Goal: Transaction & Acquisition: Obtain resource

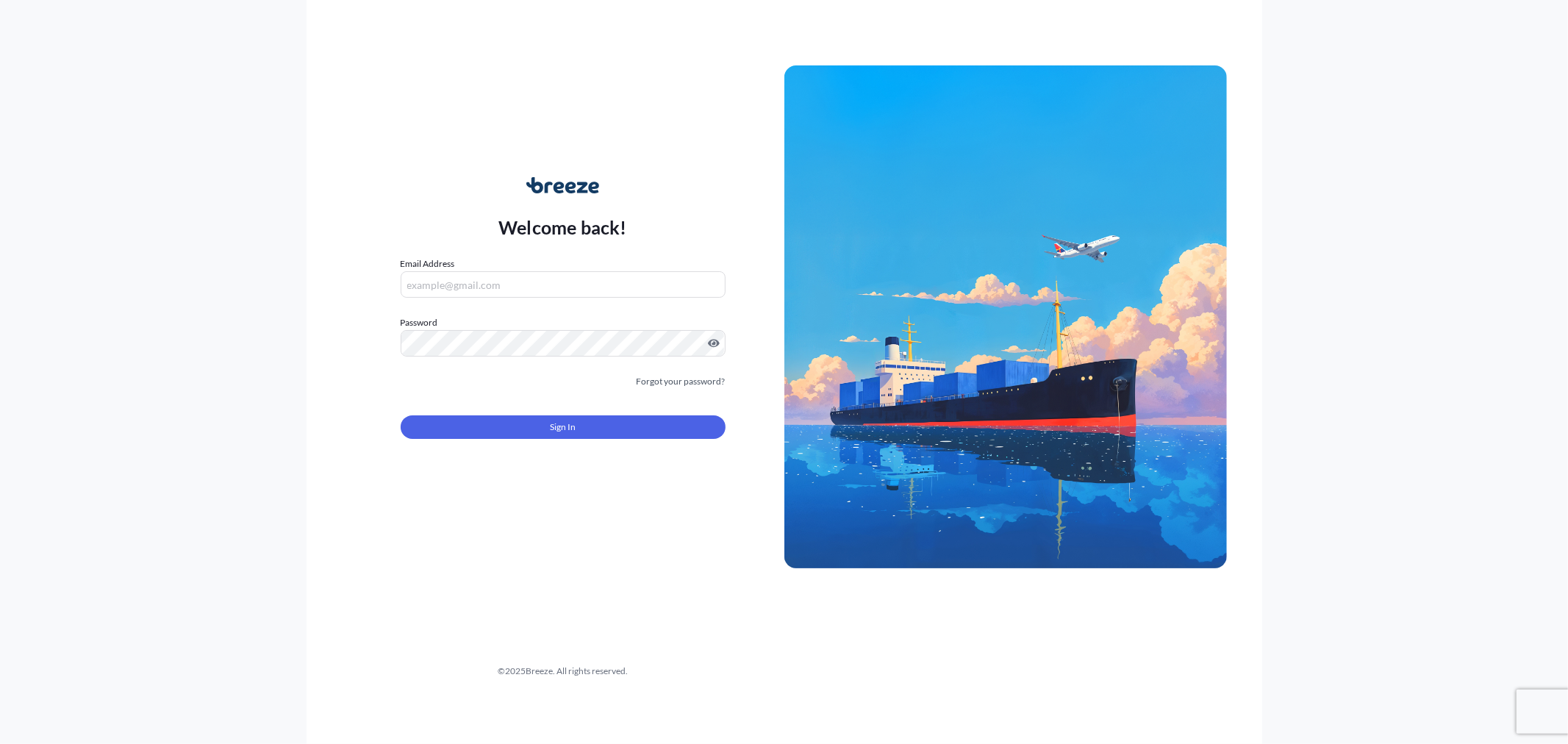
type input "[PERSON_NAME][EMAIL_ADDRESS][DOMAIN_NAME]"
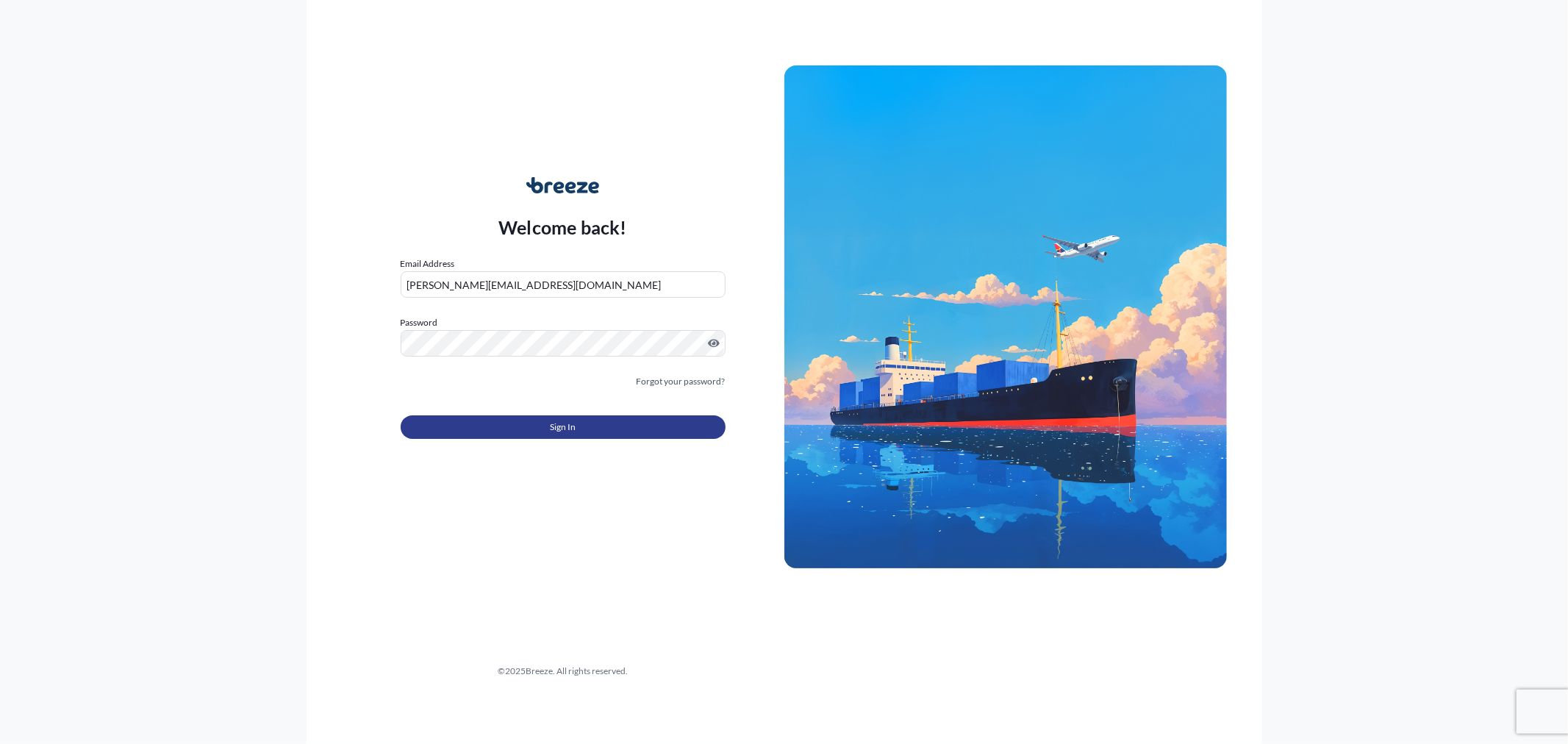
click at [518, 430] on button "Sign In" at bounding box center [563, 426] width 325 height 24
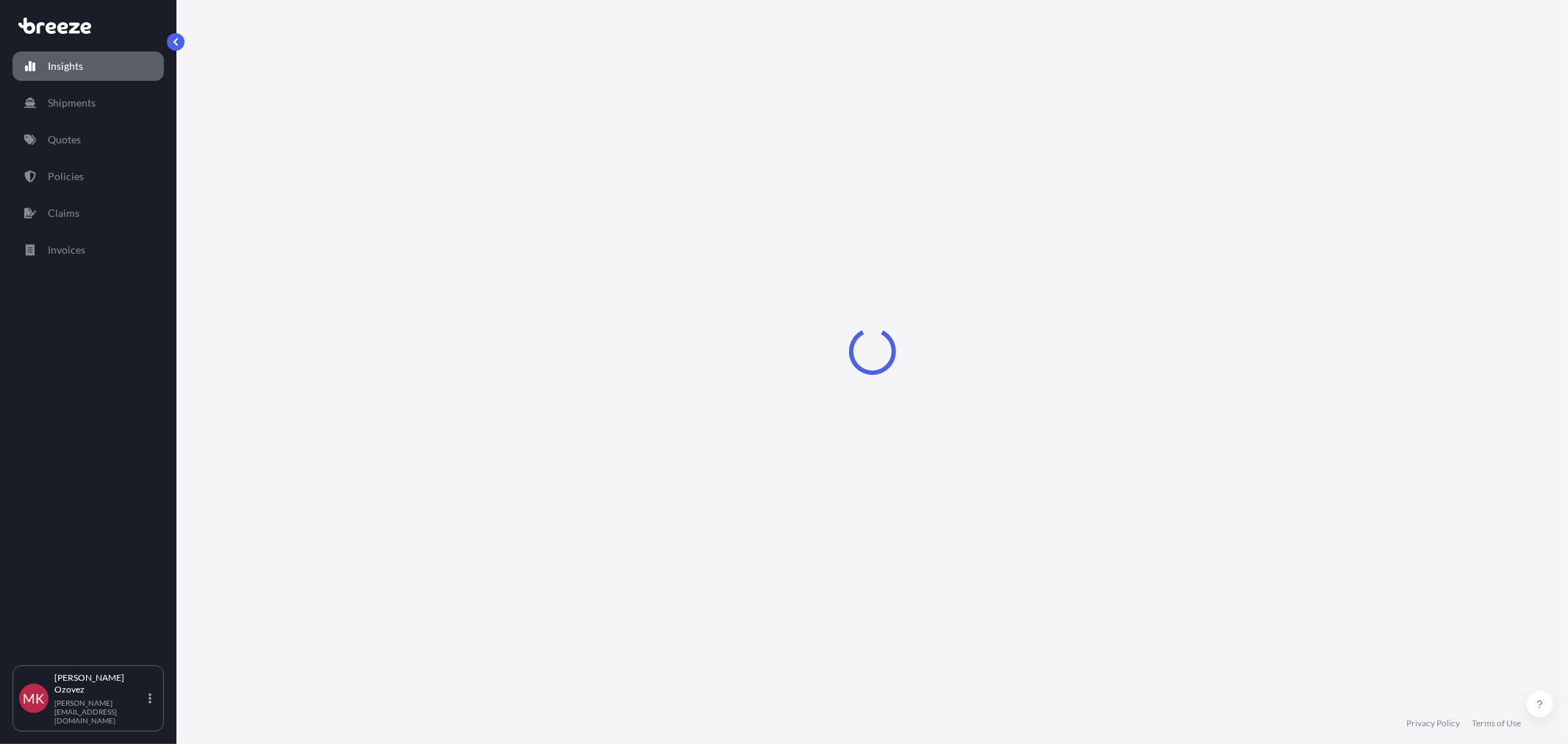
select select "2025"
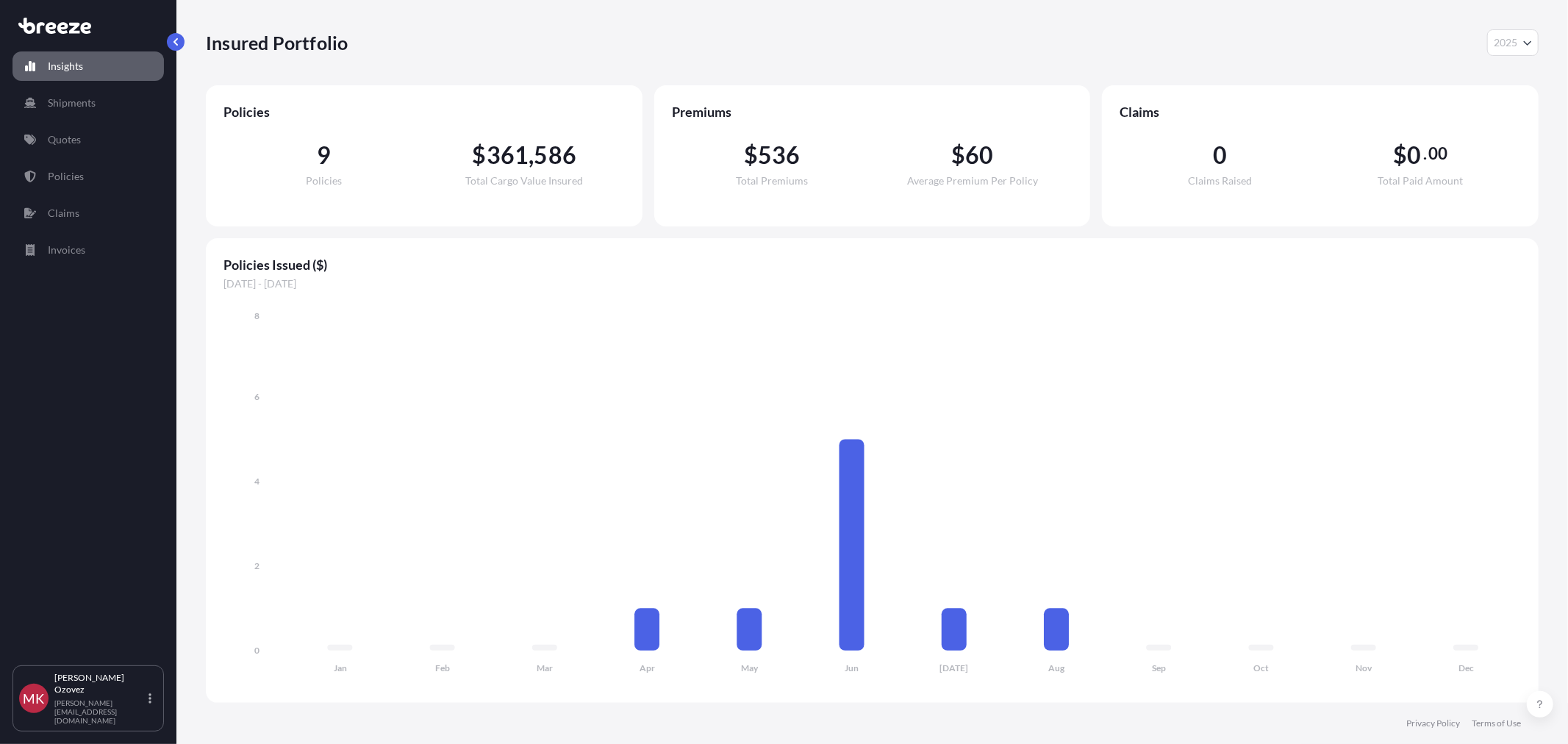
drag, startPoint x: 67, startPoint y: 394, endPoint x: 47, endPoint y: 393, distance: 20.0
click at [67, 394] on div "Insights Shipments Quotes Policies Claims Invoices" at bounding box center [88, 352] width 151 height 627
click at [53, 144] on p "Quotes" at bounding box center [64, 140] width 33 height 15
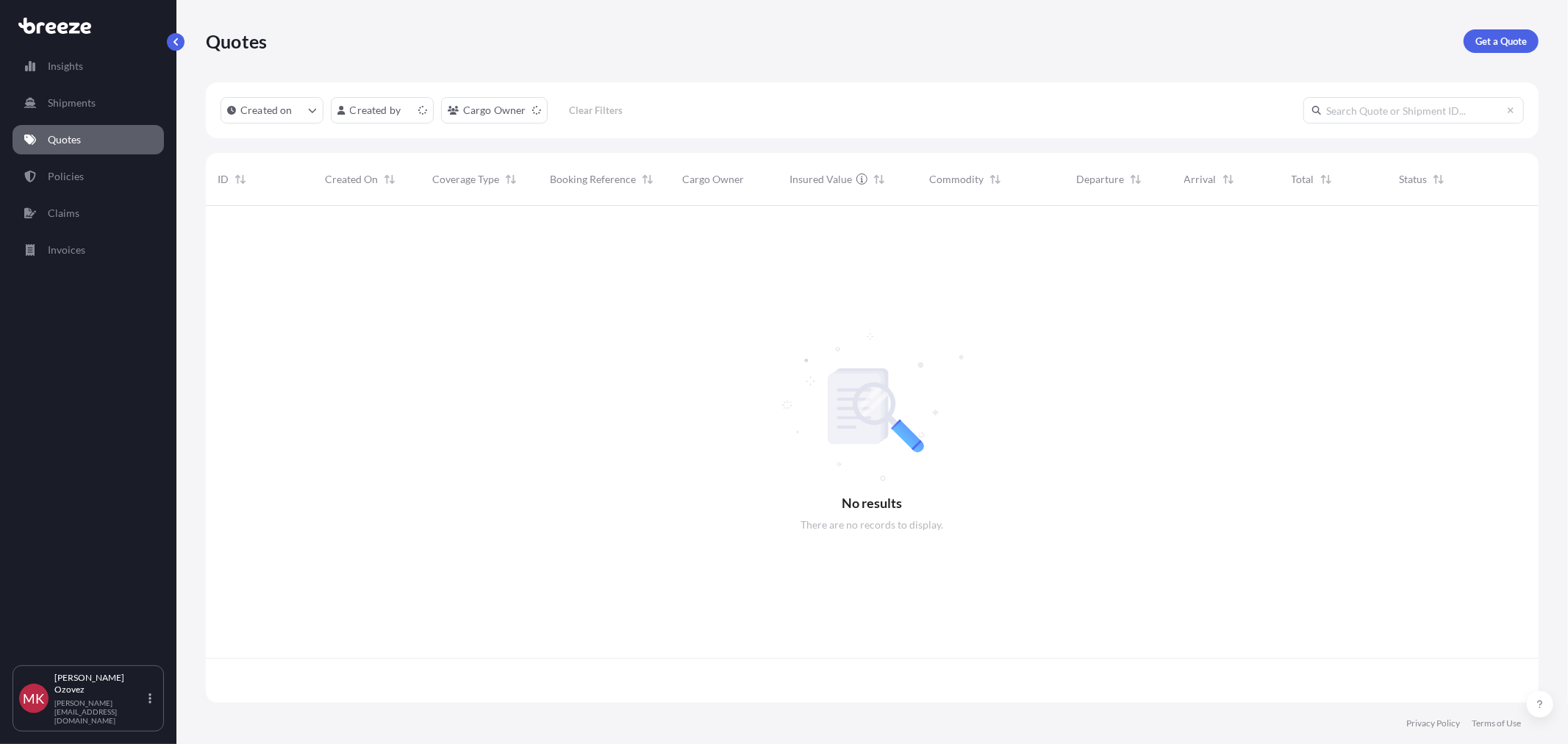
scroll to position [493, 1320]
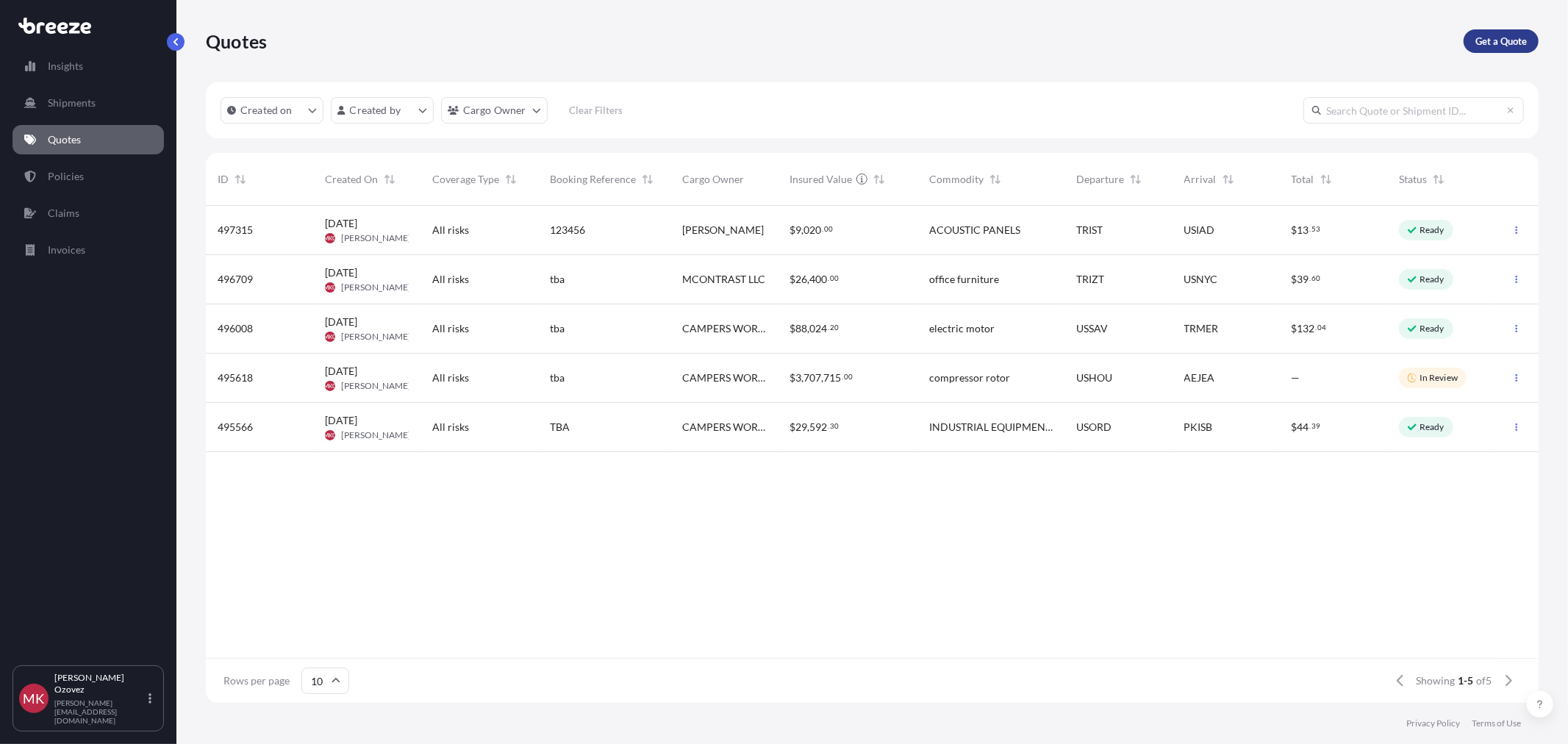
click at [1527, 45] on link "Get a Quote" at bounding box center [1501, 41] width 75 height 24
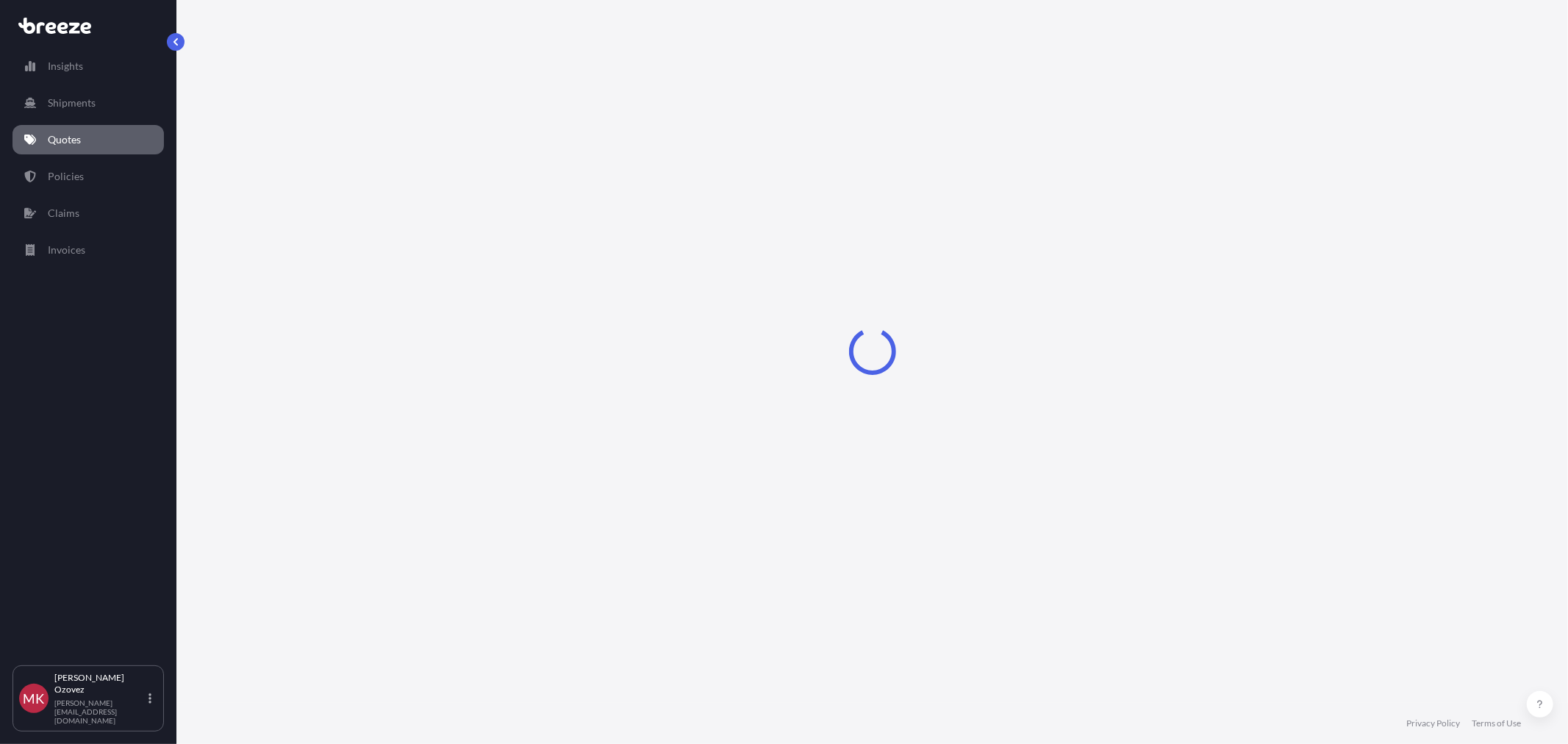
select select "Sea"
select select "1"
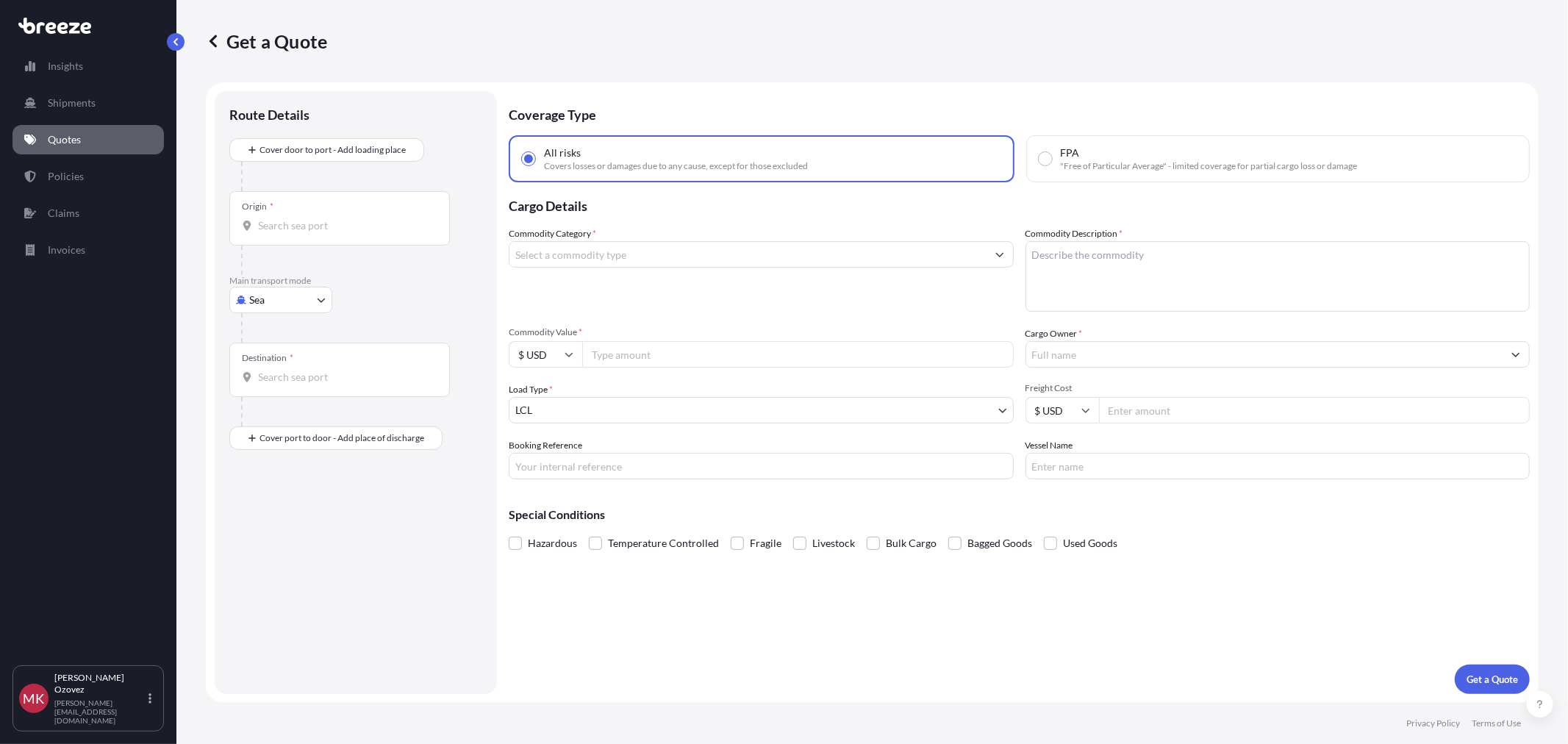
click at [306, 229] on input "Origin *" at bounding box center [345, 226] width 174 height 15
click at [290, 301] on body "0 options available. Insights Shipments Quotes Policies Claims Invoices [PERSON…" at bounding box center [784, 372] width 1568 height 744
click at [270, 358] on div "Air" at bounding box center [281, 365] width 91 height 27
select select "Air"
click at [296, 236] on input "Origin *" at bounding box center [345, 231] width 174 height 15
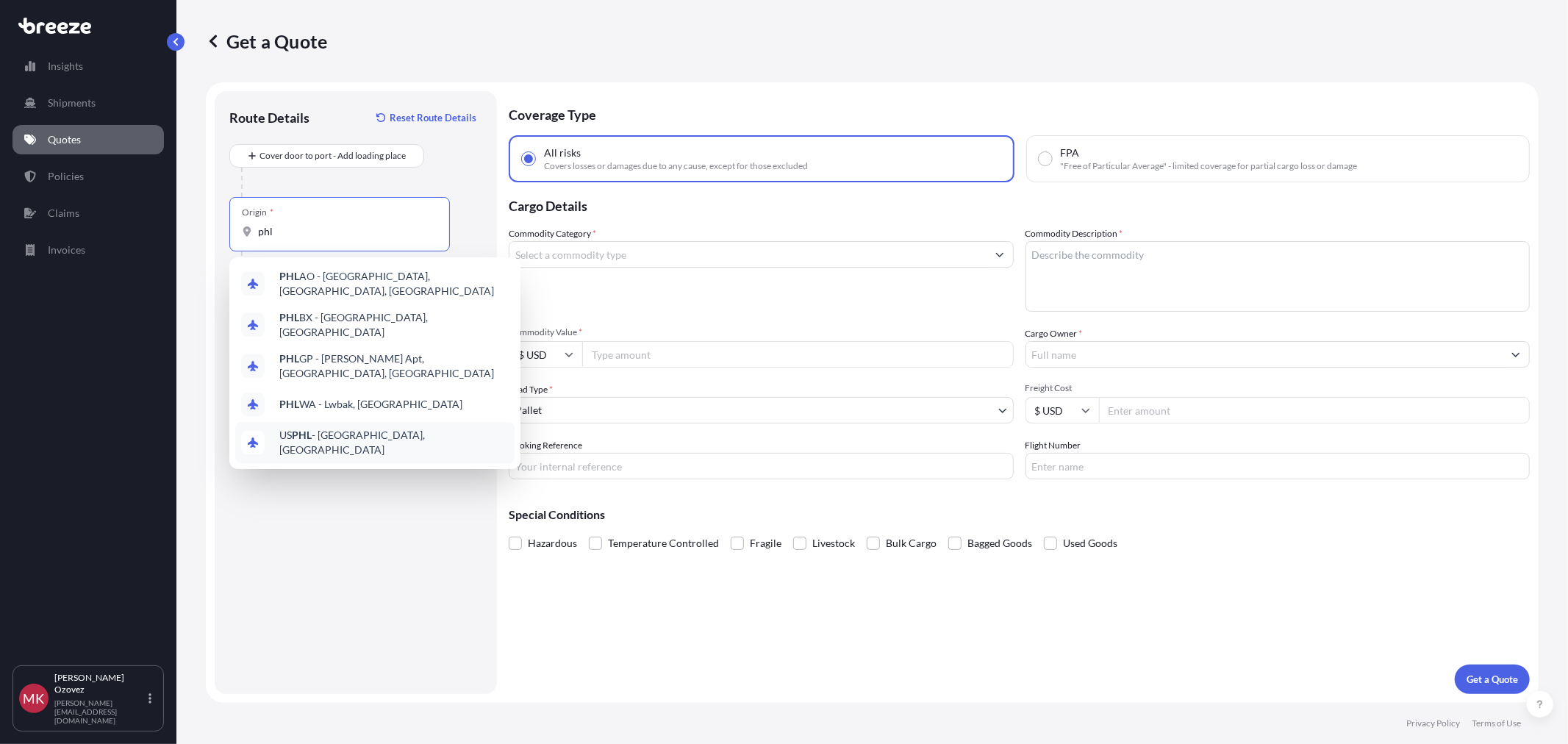
click at [365, 422] on div "US PHL - [GEOGRAPHIC_DATA], [GEOGRAPHIC_DATA]" at bounding box center [375, 443] width 279 height 41
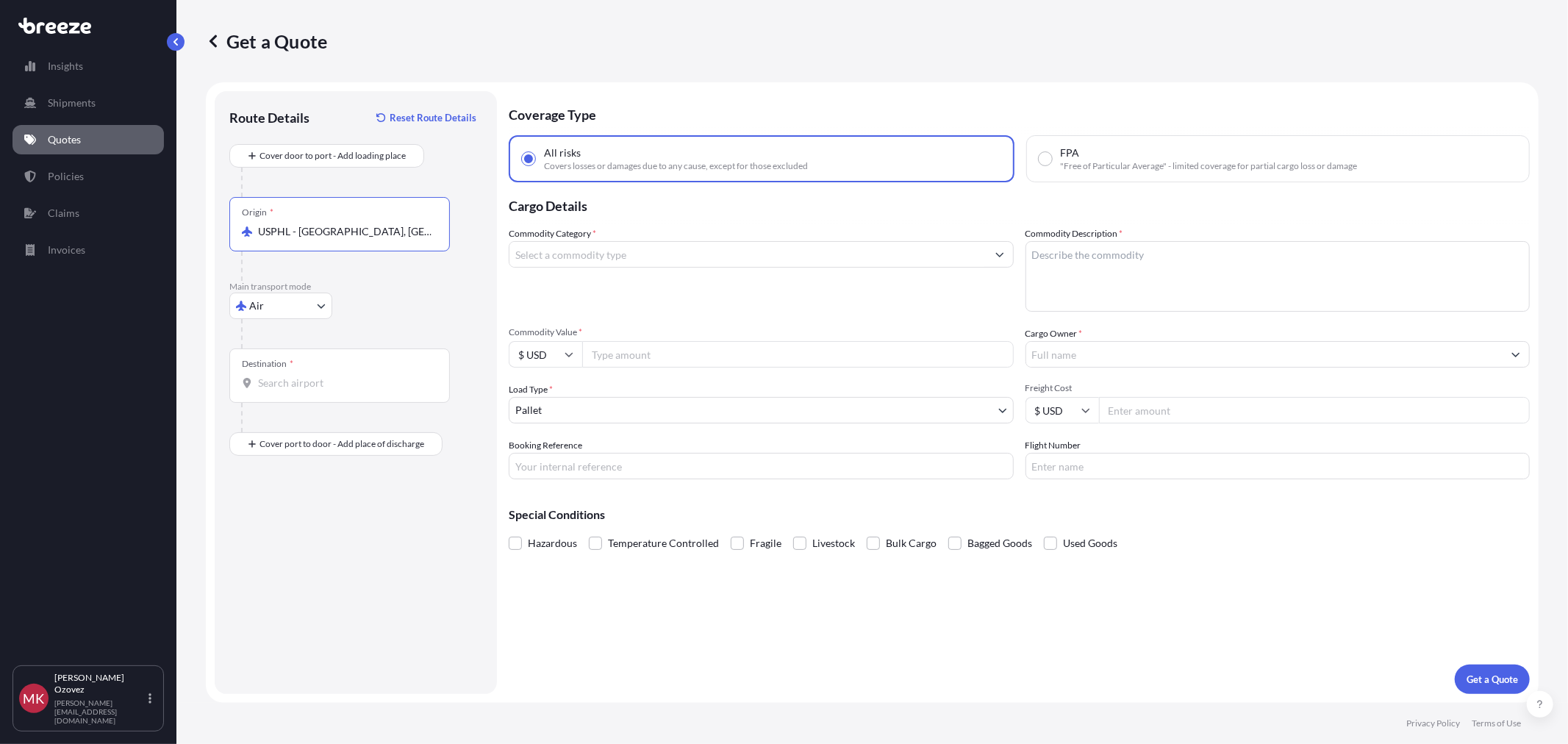
type input "USPHL - [GEOGRAPHIC_DATA], [GEOGRAPHIC_DATA]"
click at [313, 378] on input "Destination *" at bounding box center [345, 383] width 174 height 15
click at [408, 434] on span "AE DWC - [GEOGRAPHIC_DATA] World Central Apt, [GEOGRAPHIC_DATA]" at bounding box center [394, 435] width 229 height 29
type input "AEDWC - [GEOGRAPHIC_DATA] World Central Apt, [GEOGRAPHIC_DATA]"
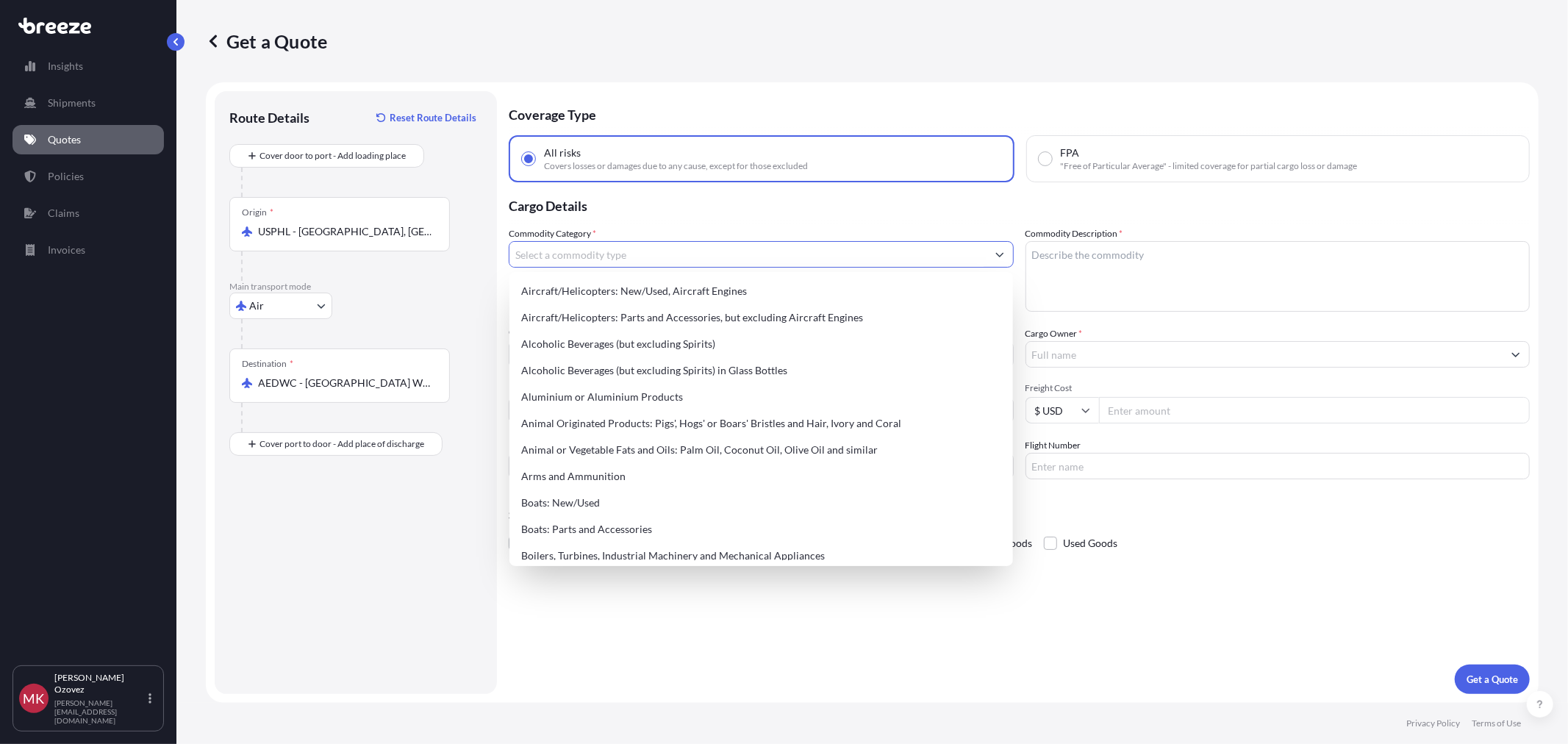
click at [584, 255] on input "Commodity Category *" at bounding box center [748, 254] width 477 height 27
type input "e"
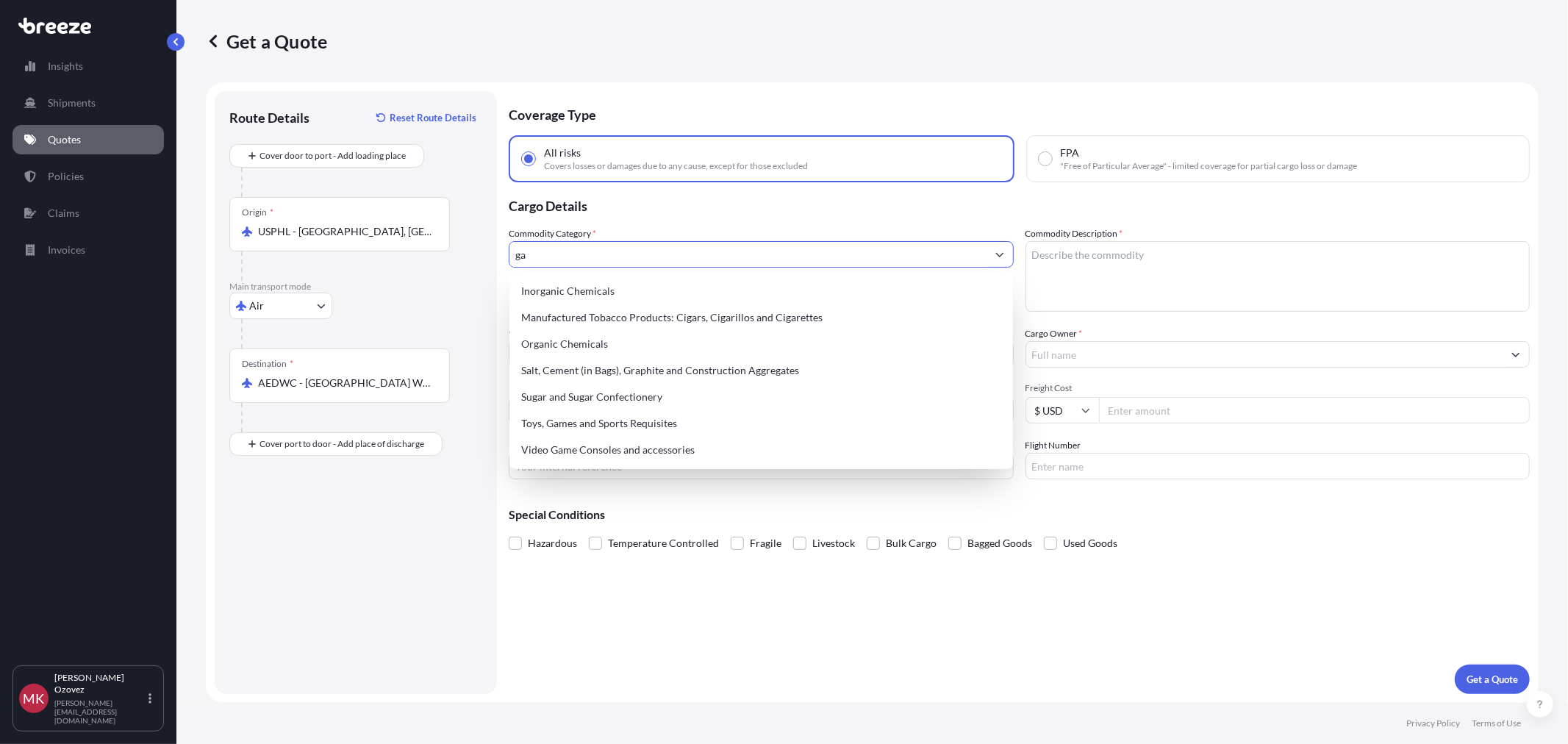
type input "g"
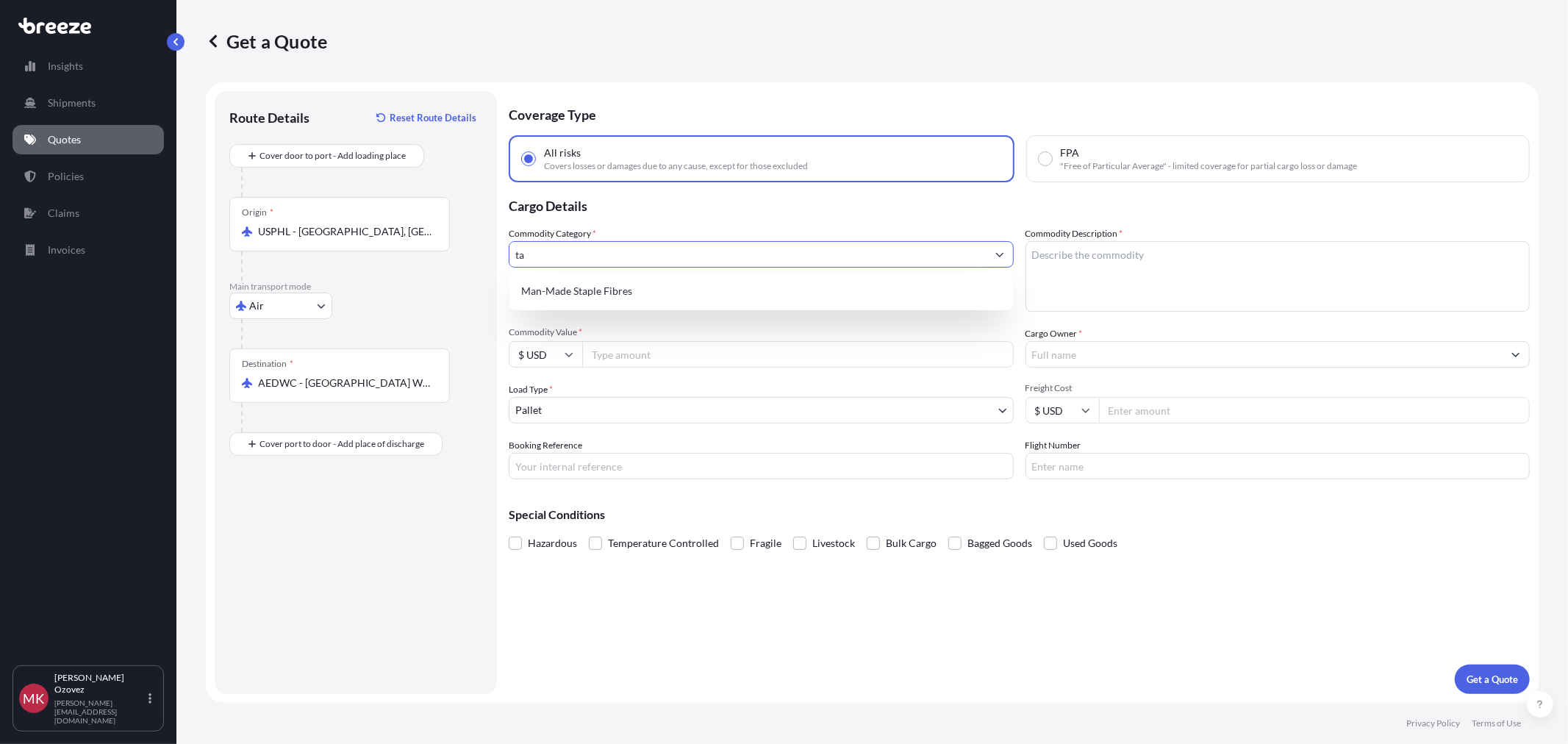
type input "t"
click at [612, 289] on div "Hand Tools and Cutlery" at bounding box center [761, 291] width 491 height 27
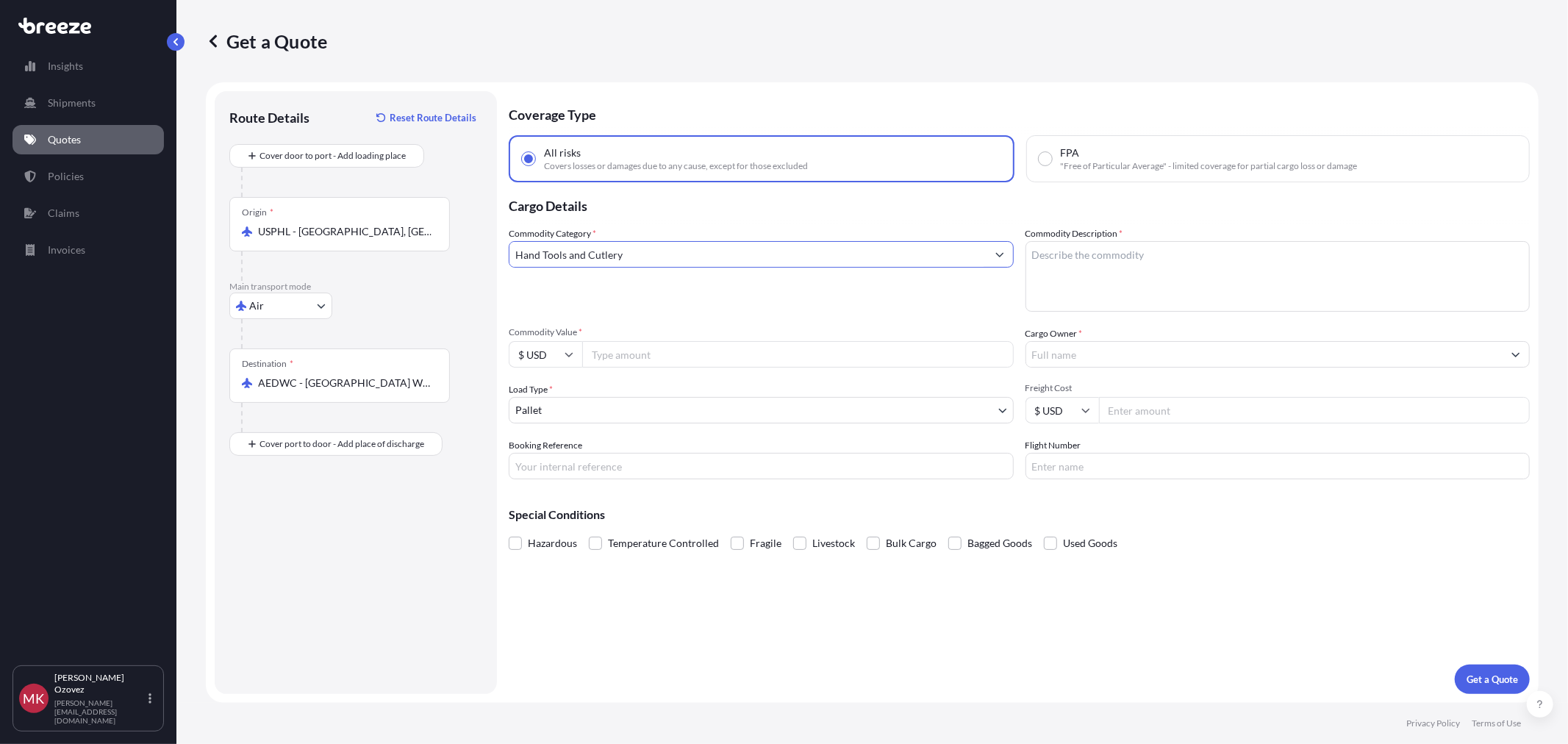
type input "Hand Tools and Cutlery"
click at [1129, 246] on textarea "Commodity Description *" at bounding box center [1278, 276] width 505 height 71
type textarea "electronic taper gauge"
click at [694, 357] on input "Commodity Value *" at bounding box center [797, 354] width 431 height 27
type input "294000"
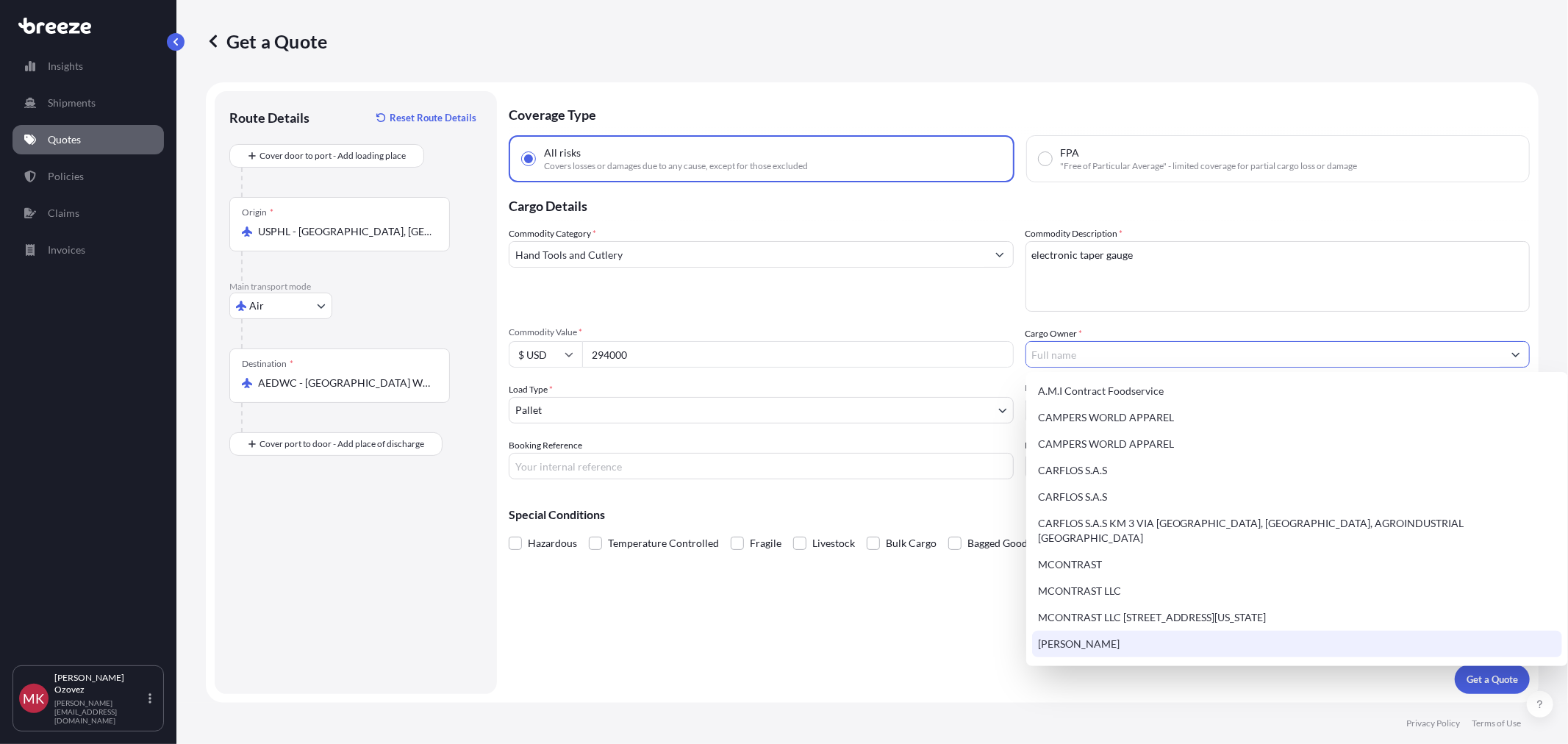
click at [1155, 631] on div "[PERSON_NAME]" at bounding box center [1297, 644] width 530 height 27
type input "[PERSON_NAME]"
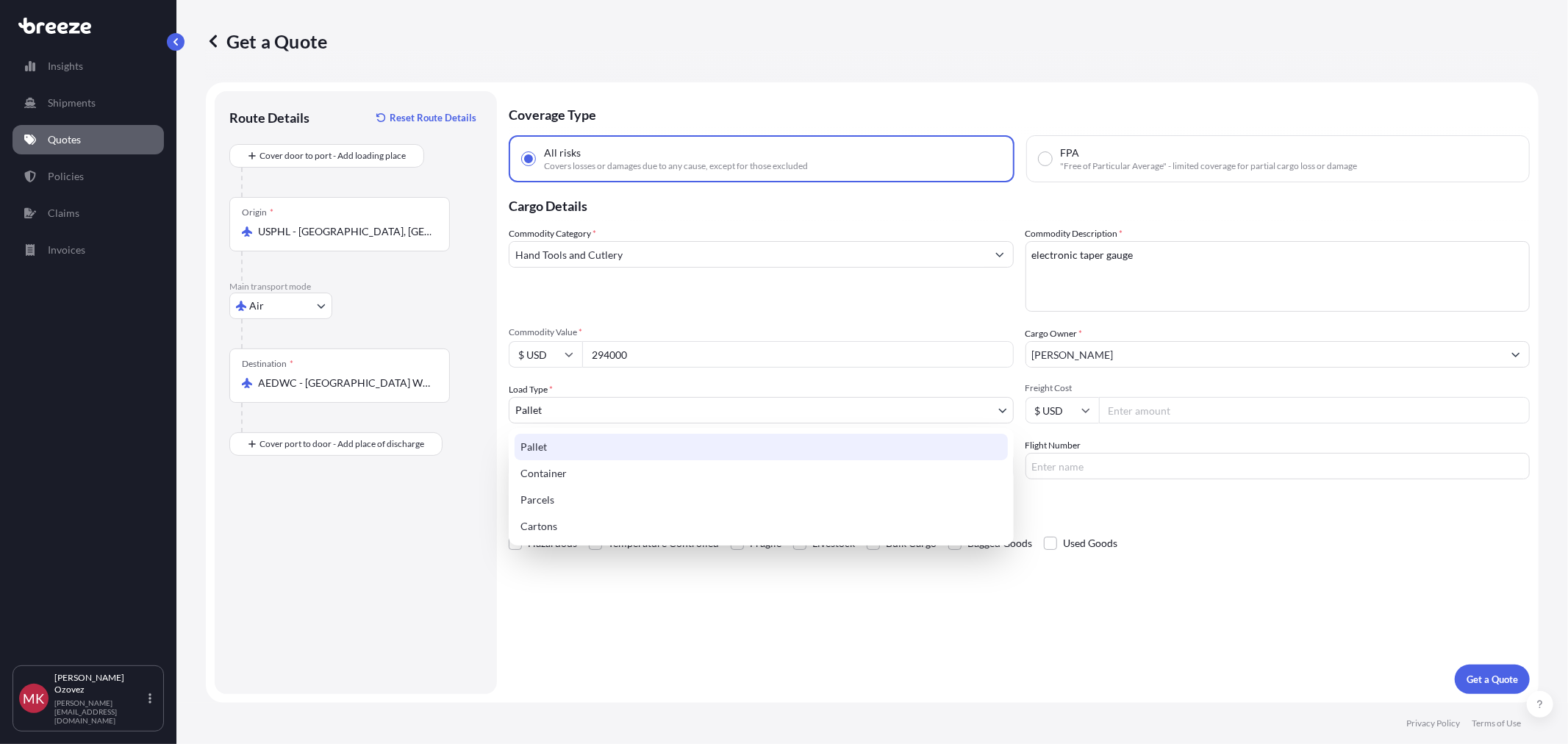
click at [652, 406] on body "12 options available. Insights Shipments Quotes Policies Claims Invoices [PERSO…" at bounding box center [784, 372] width 1568 height 744
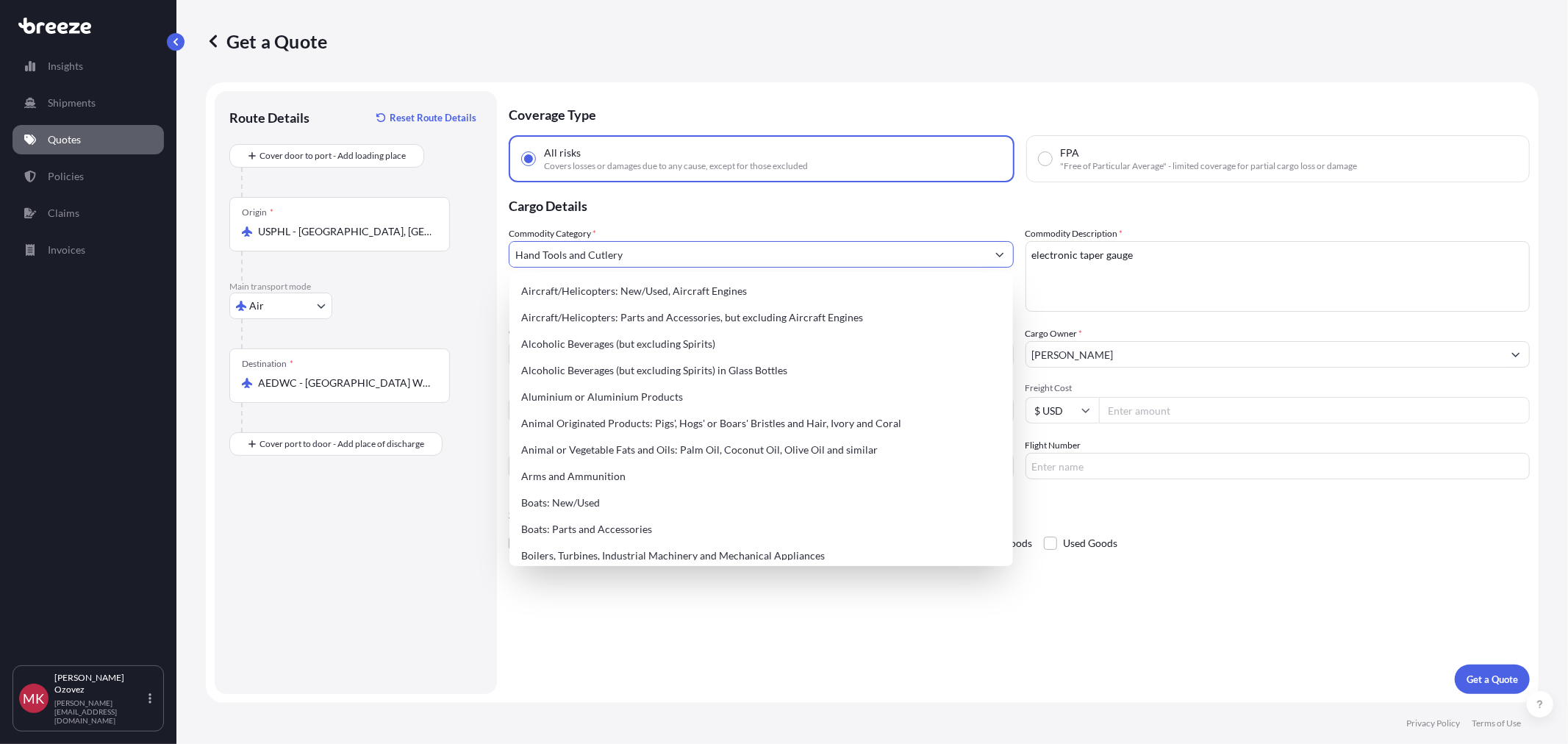
click at [659, 255] on input "Hand Tools and Cutlery" at bounding box center [748, 254] width 477 height 27
drag, startPoint x: 658, startPoint y: 251, endPoint x: 482, endPoint y: 236, distance: 176.6
click at [482, 236] on form "Route Details Reset Route Details Cover door to port - Add loading place Place …" at bounding box center [871, 392] width 1333 height 621
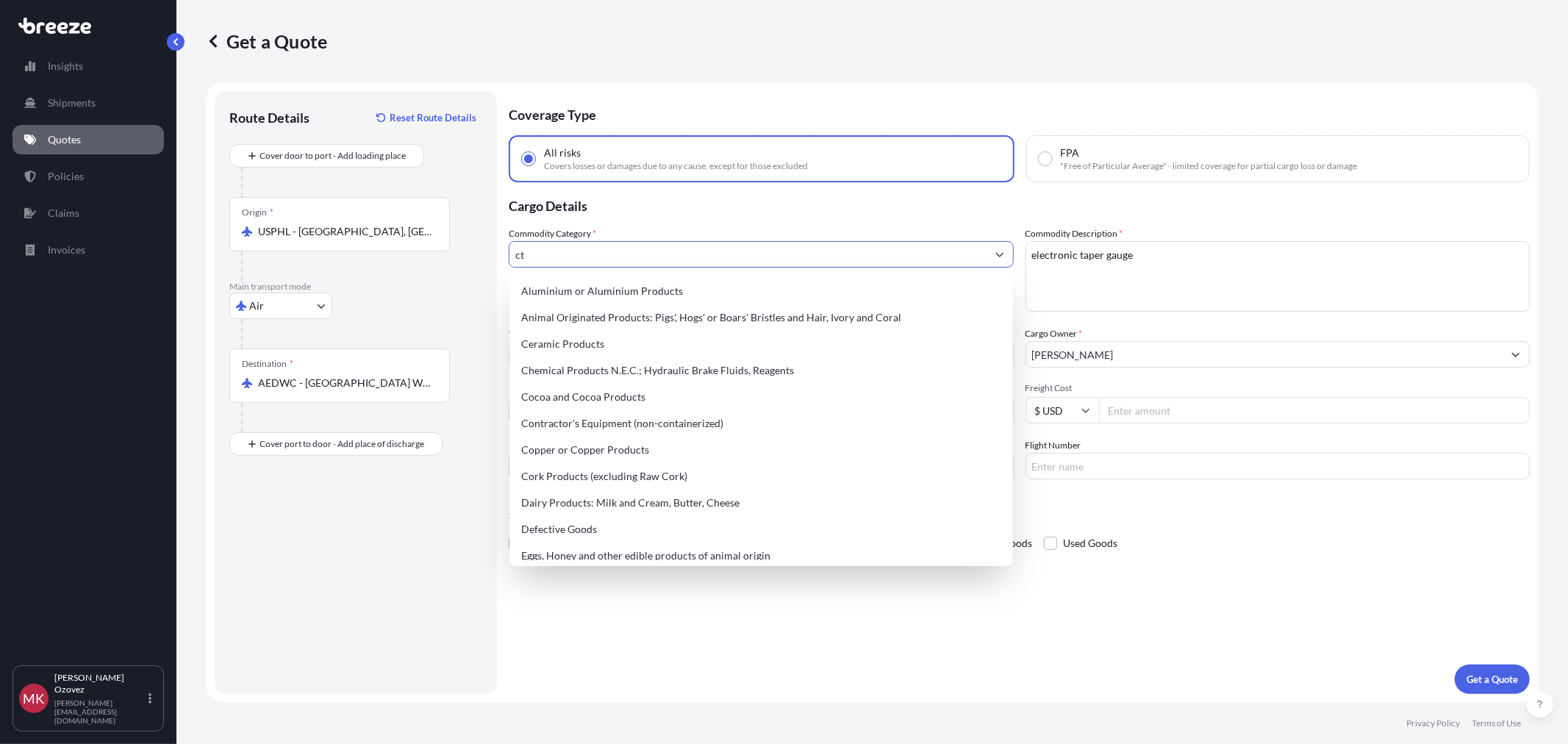
type input "c"
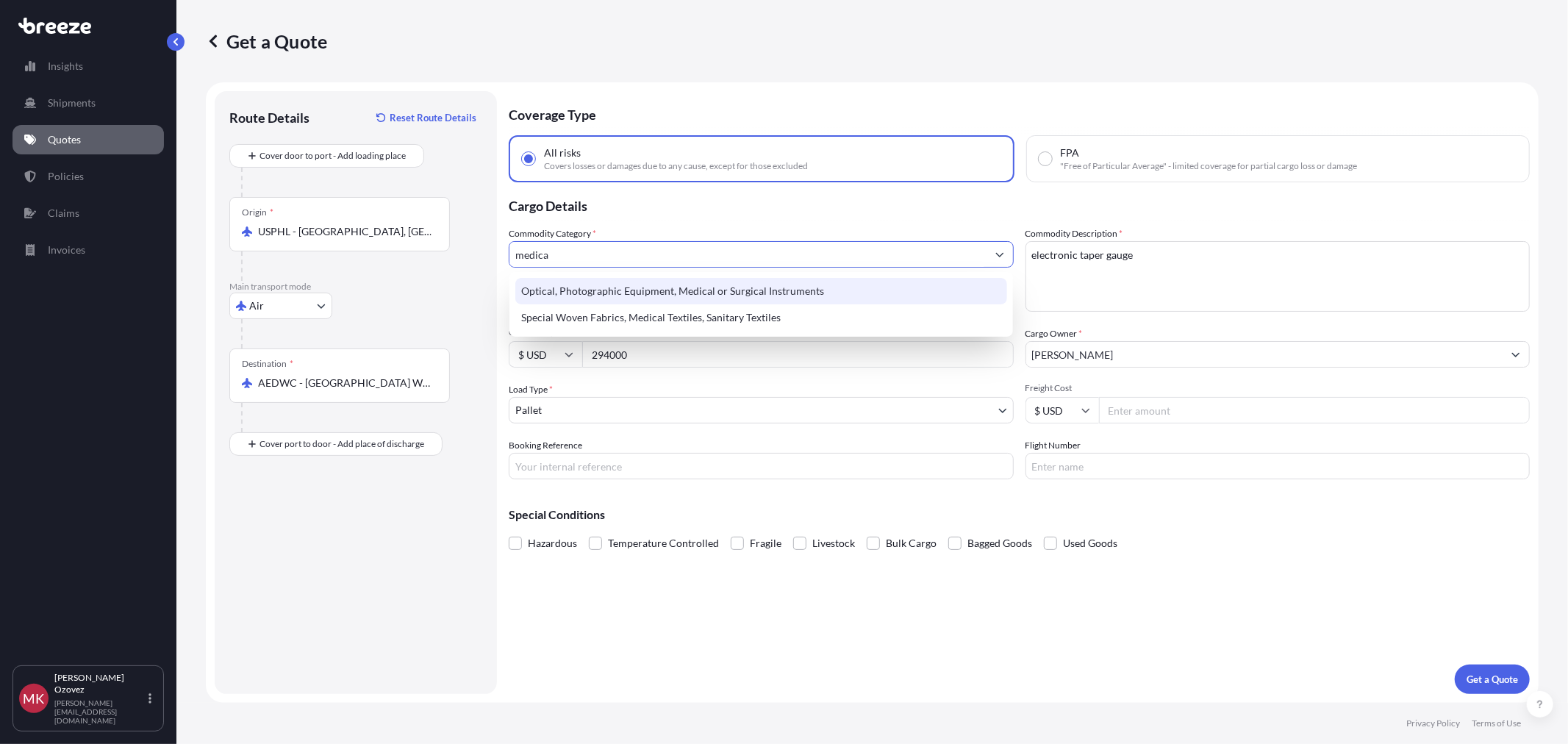
click at [713, 291] on div "Optical, Photographic Equipment, Medical or Surgical Instruments" at bounding box center [761, 291] width 491 height 27
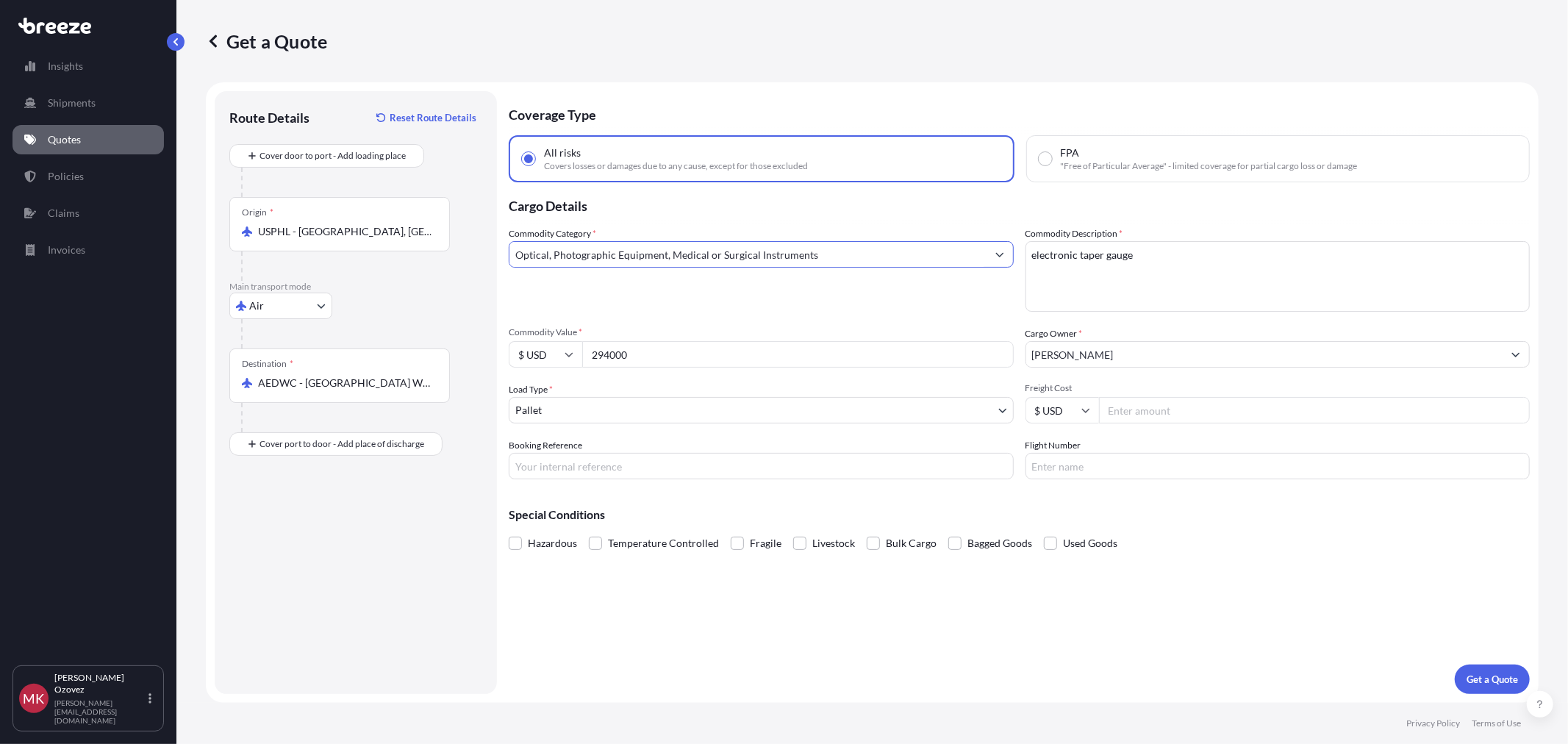
type input "Optical, Photographic Equipment, Medical or Surgical Instruments"
drag, startPoint x: 1194, startPoint y: 258, endPoint x: 969, endPoint y: 259, distance: 225.0
click at [969, 259] on div "Commodity Category * Optical, Photographic Equipment, Medical or Surgical Instr…" at bounding box center [1018, 353] width 1021 height 253
paste textarea "HiRise [MEDICAL_DATA] CT System"
type textarea "HiRise [MEDICAL_DATA] CT System"
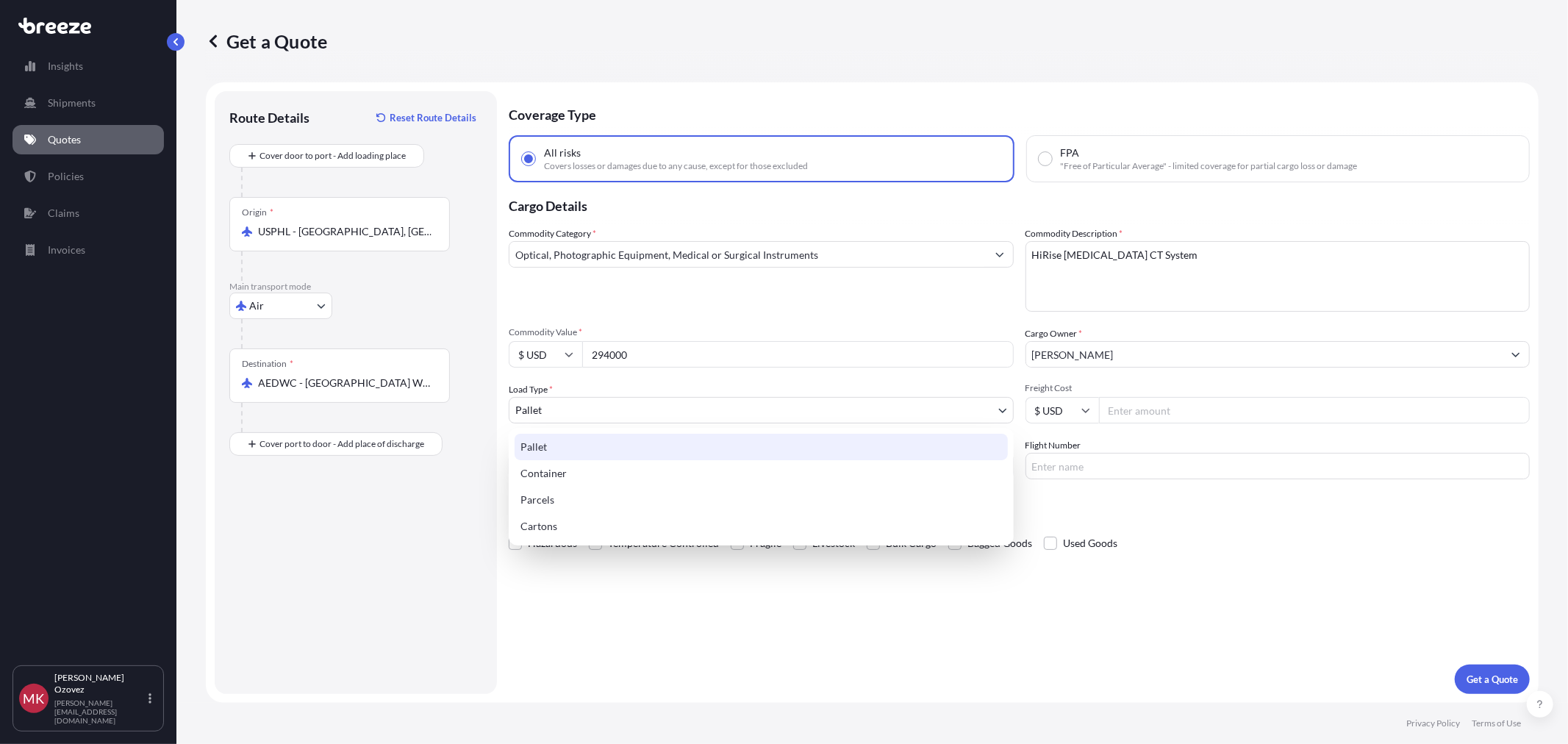
click at [604, 404] on body "Insights Shipments Quotes Policies Claims Invoices [PERSON_NAME] [EMAIL_ADDRESS…" at bounding box center [784, 372] width 1568 height 744
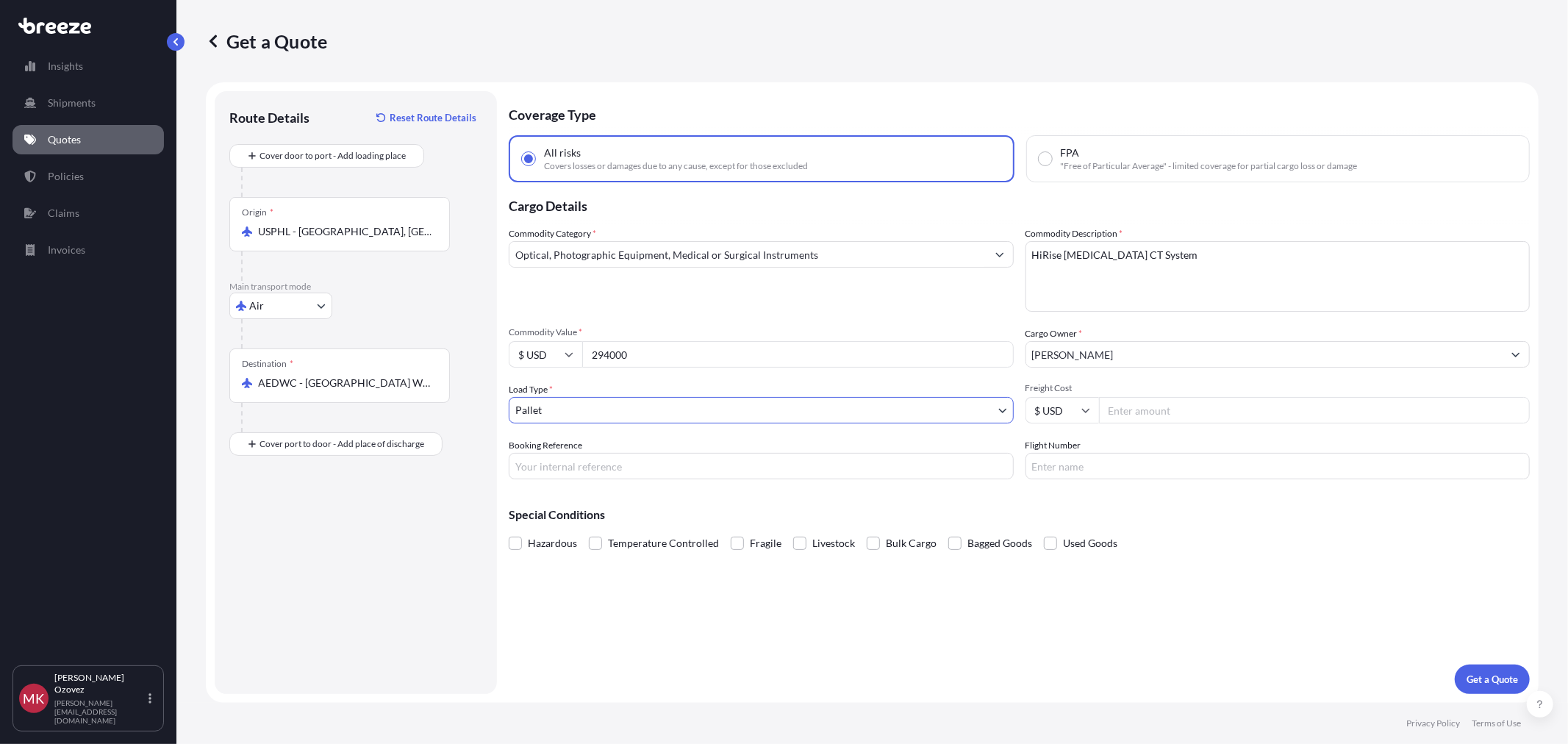
click at [1134, 409] on input "Freight Cost" at bounding box center [1314, 410] width 431 height 27
type input "3000"
click at [658, 470] on input "Booking Reference" at bounding box center [761, 466] width 505 height 27
type input "tba"
type input "tk001"
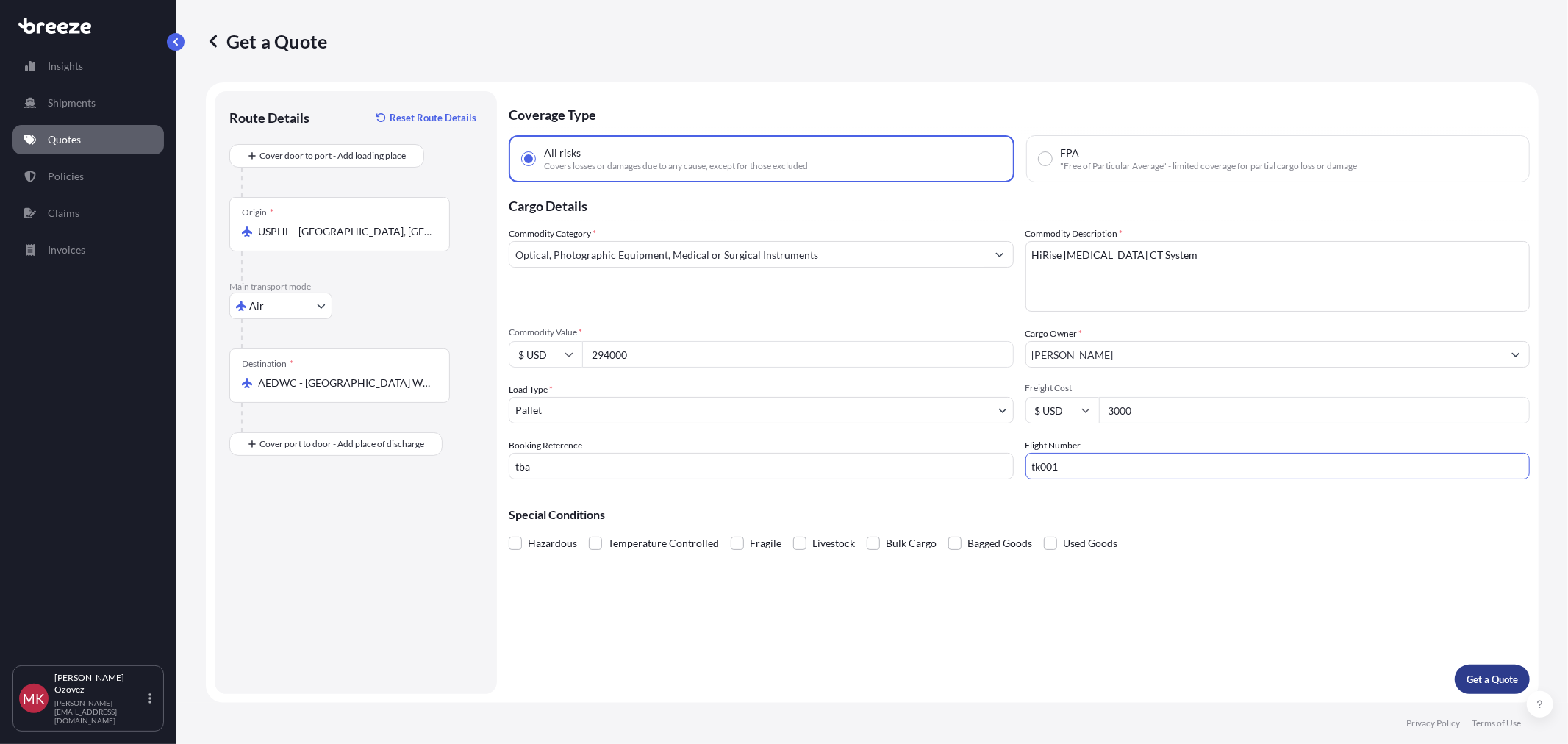
click at [1509, 679] on p "Get a Quote" at bounding box center [1492, 679] width 51 height 15
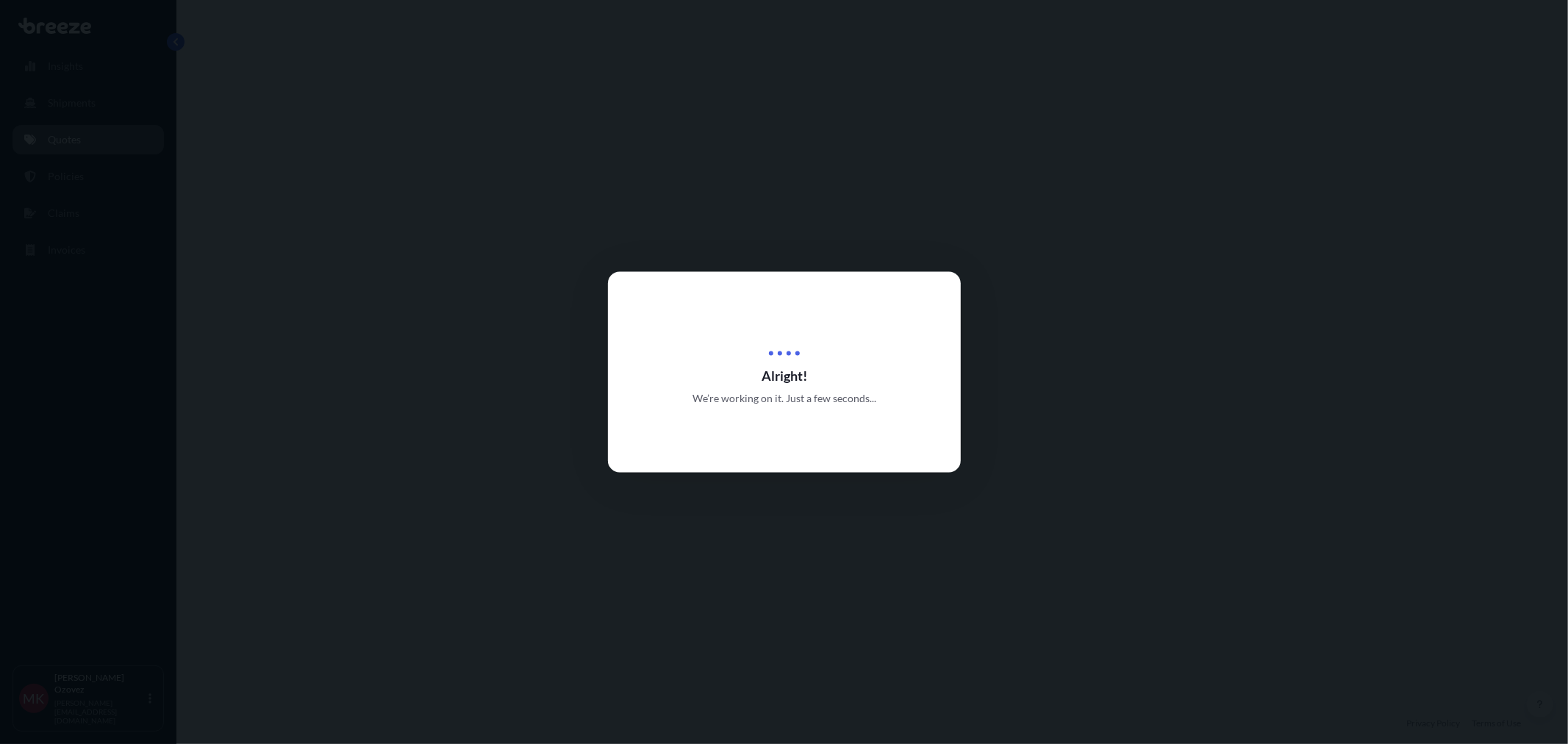
scroll to position [532, 0]
select select "Air"
select select "1"
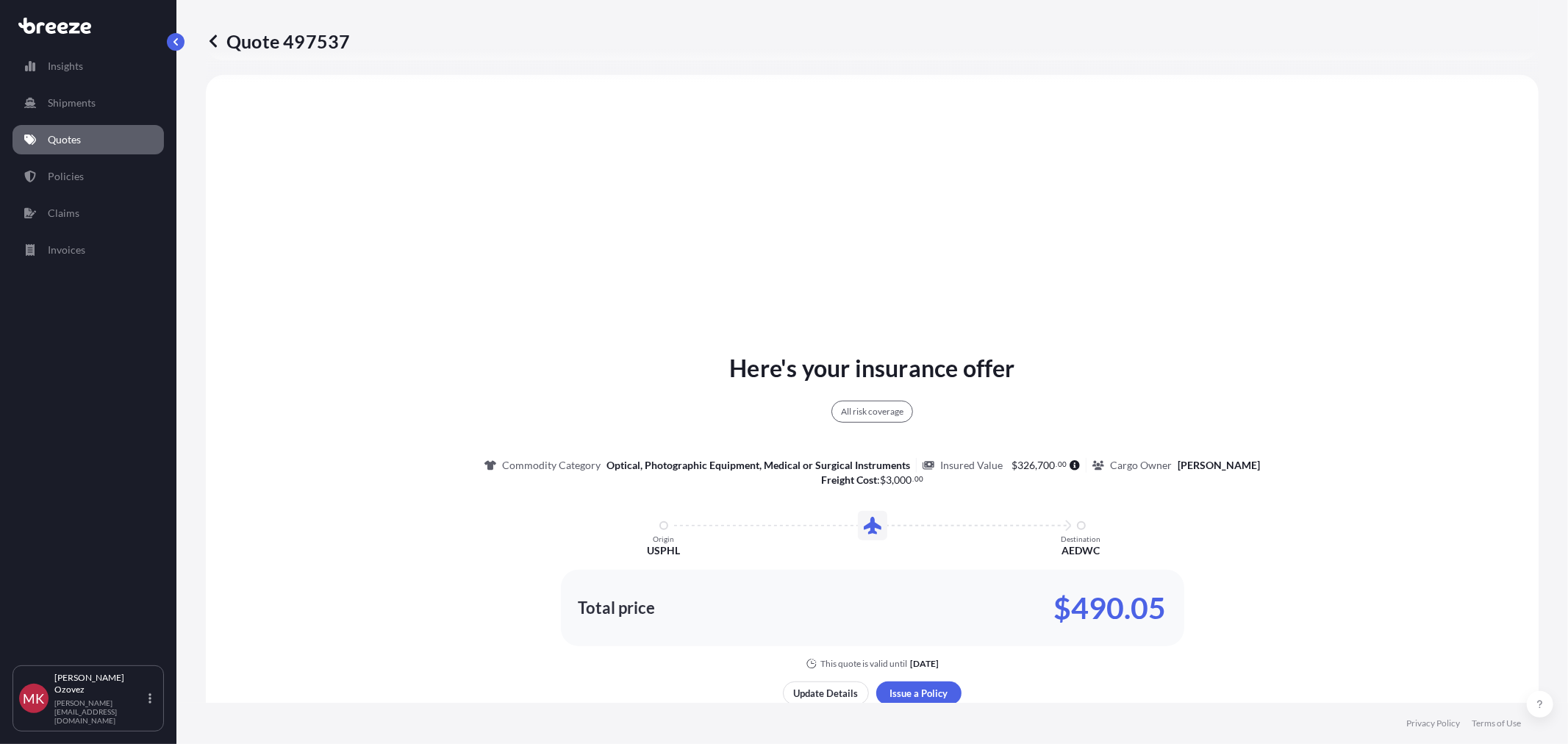
scroll to position [614, 0]
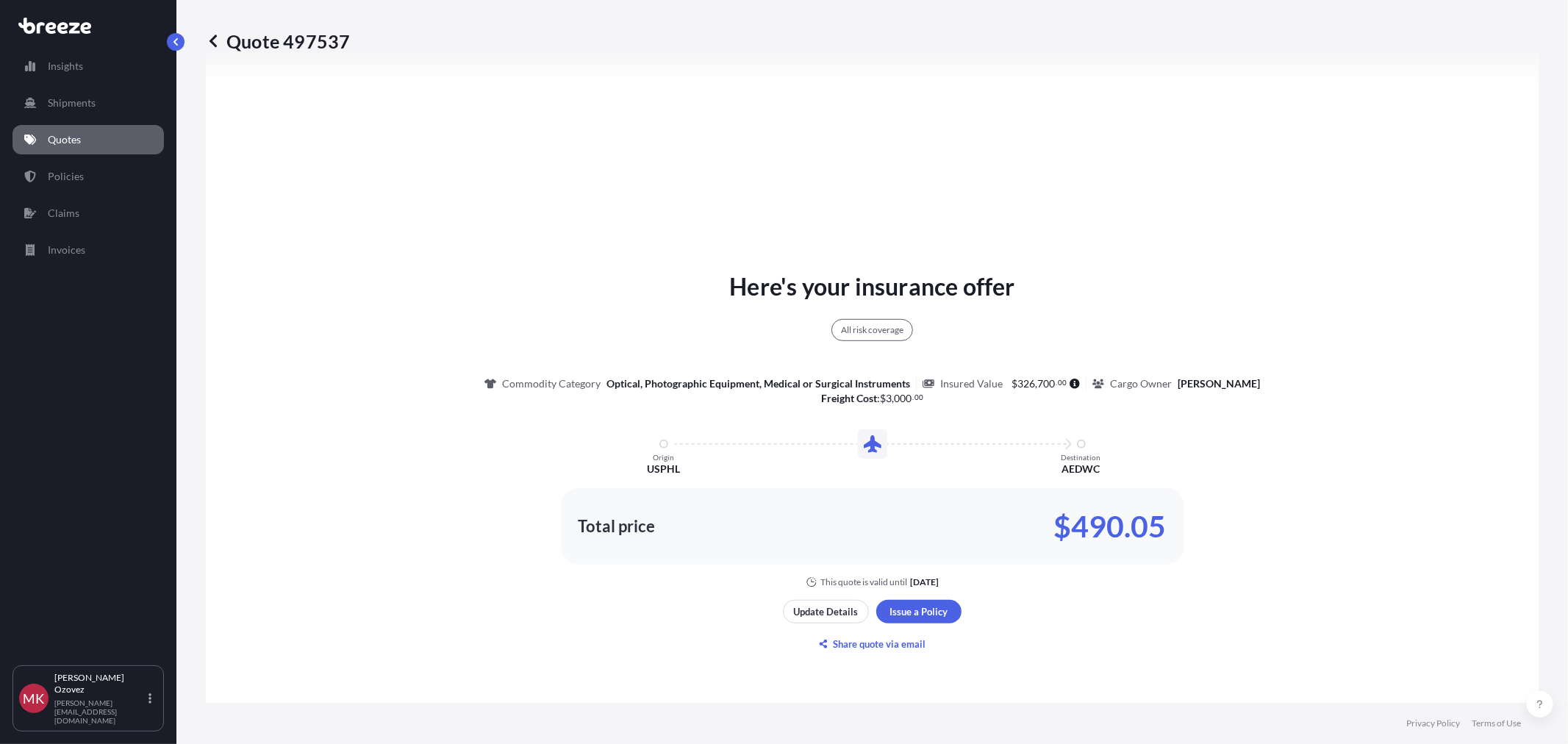
click at [966, 391] on div "All risk coverage Commodity Category Optical, Photographic Equipment, Medical o…" at bounding box center [872, 355] width 775 height 102
drag, startPoint x: 1043, startPoint y: 379, endPoint x: 922, endPoint y: 386, distance: 121.2
click at [922, 386] on div "Insured Value $ 326 , 700 . 00" at bounding box center [1004, 383] width 164 height 15
copy div "nsured Value $ 326 , 700 . 00"
